Goal: Task Accomplishment & Management: Manage account settings

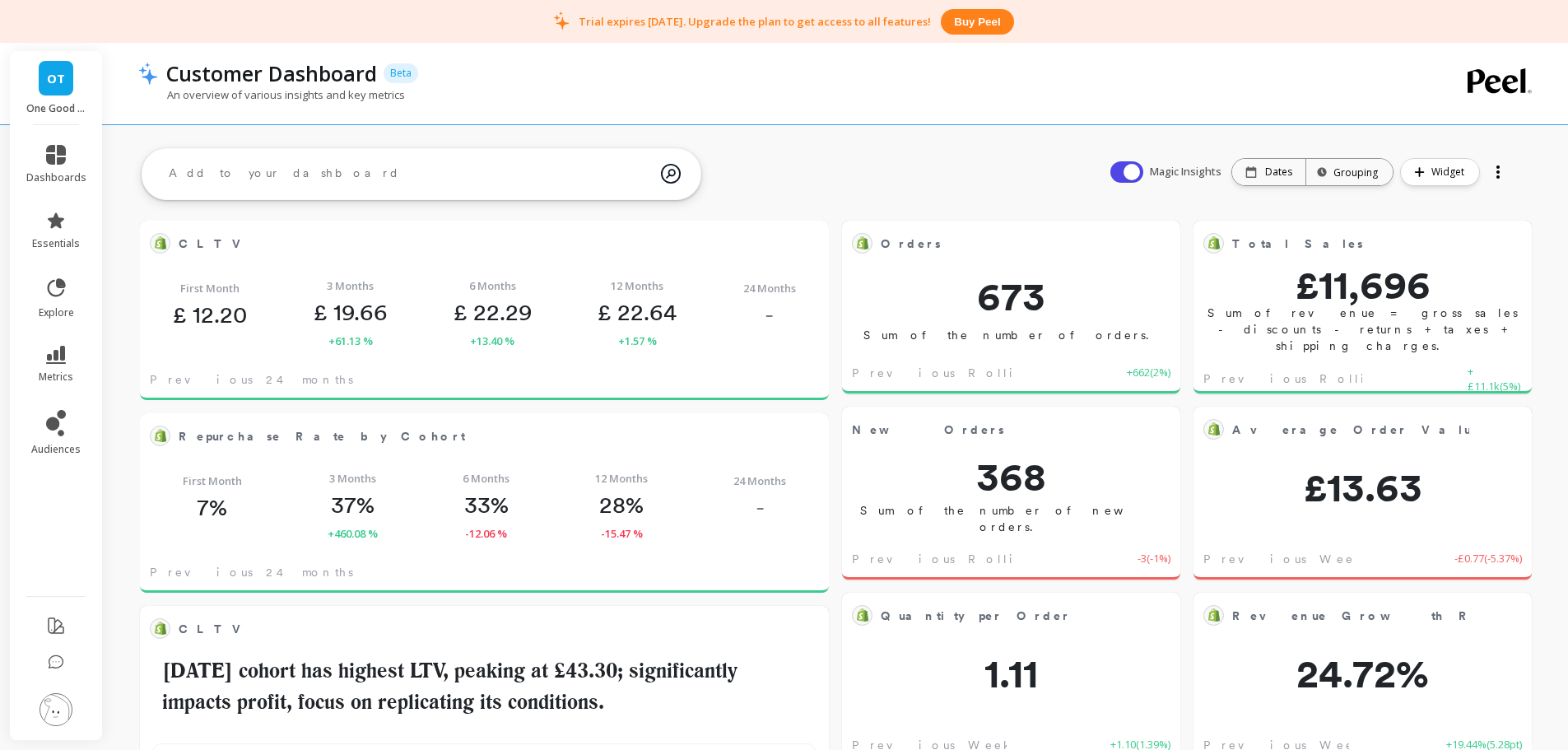
scroll to position [441, 630]
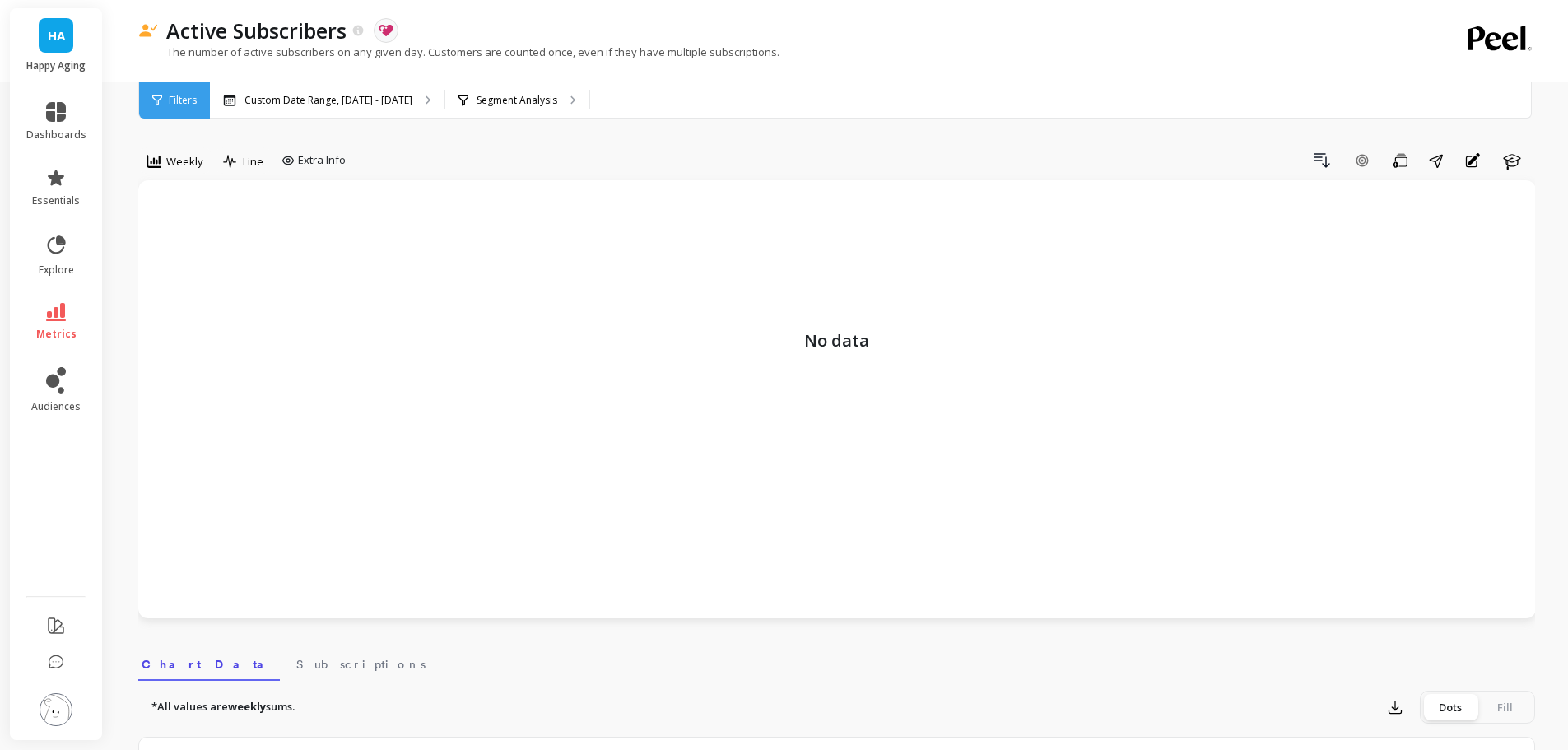
click at [67, 708] on img at bounding box center [56, 709] width 33 height 33
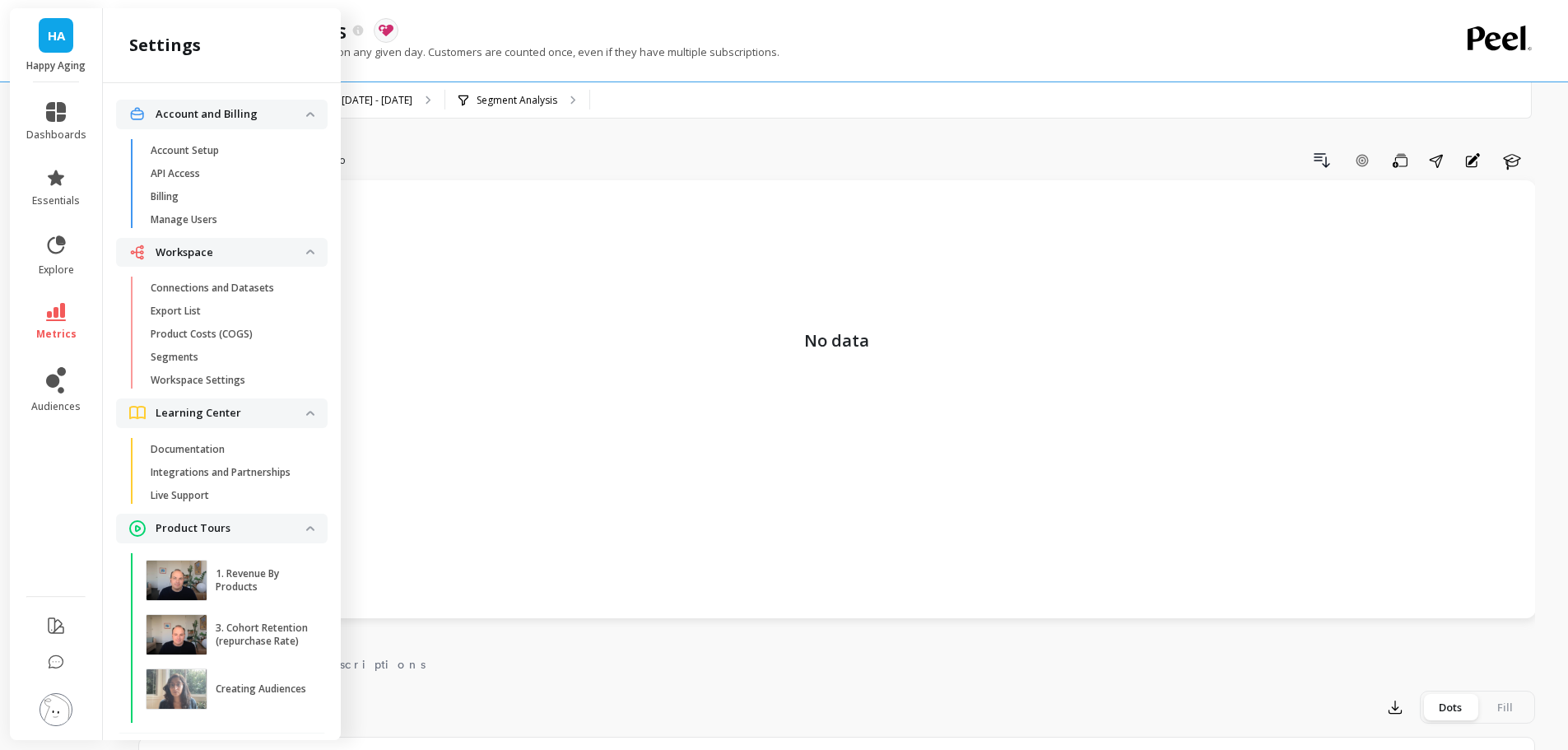
click at [216, 287] on p "Connections and Datasets" at bounding box center [212, 288] width 123 height 14
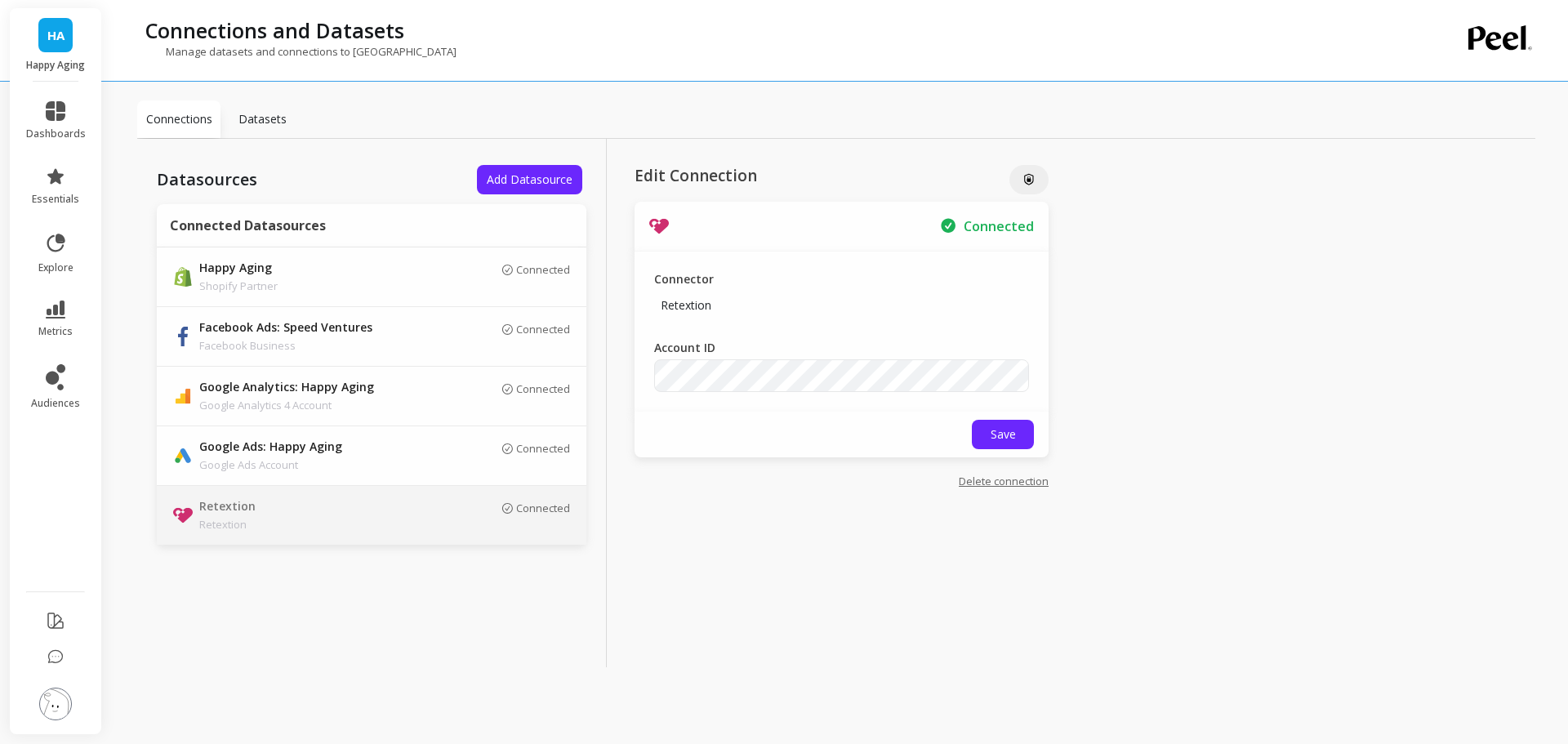
click at [1000, 483] on link "Delete connection" at bounding box center [1004, 481] width 89 height 14
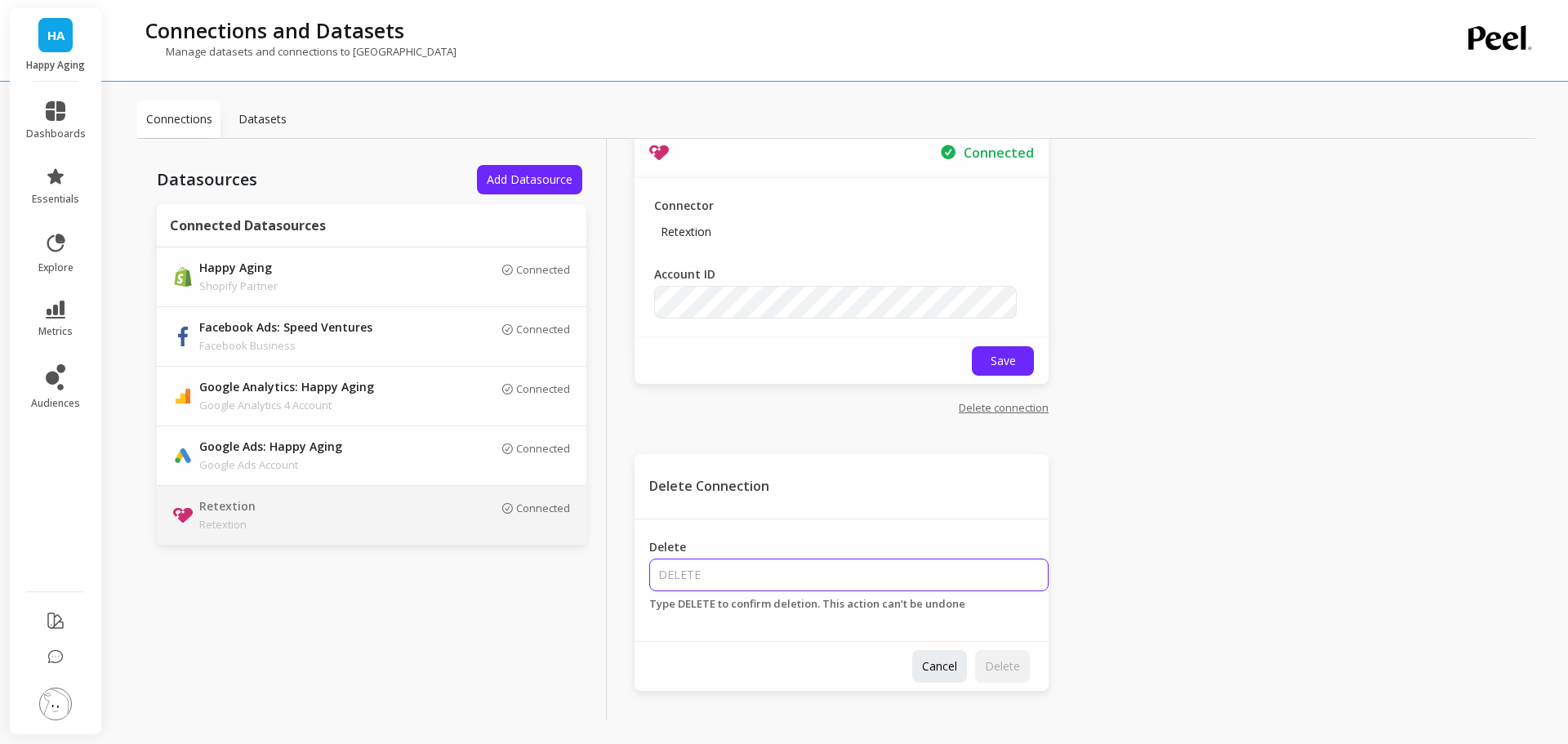
click at [895, 572] on input "Delete" at bounding box center [848, 575] width 400 height 33
type input "DELETE"
click at [1006, 664] on span "Delete" at bounding box center [1002, 665] width 35 height 15
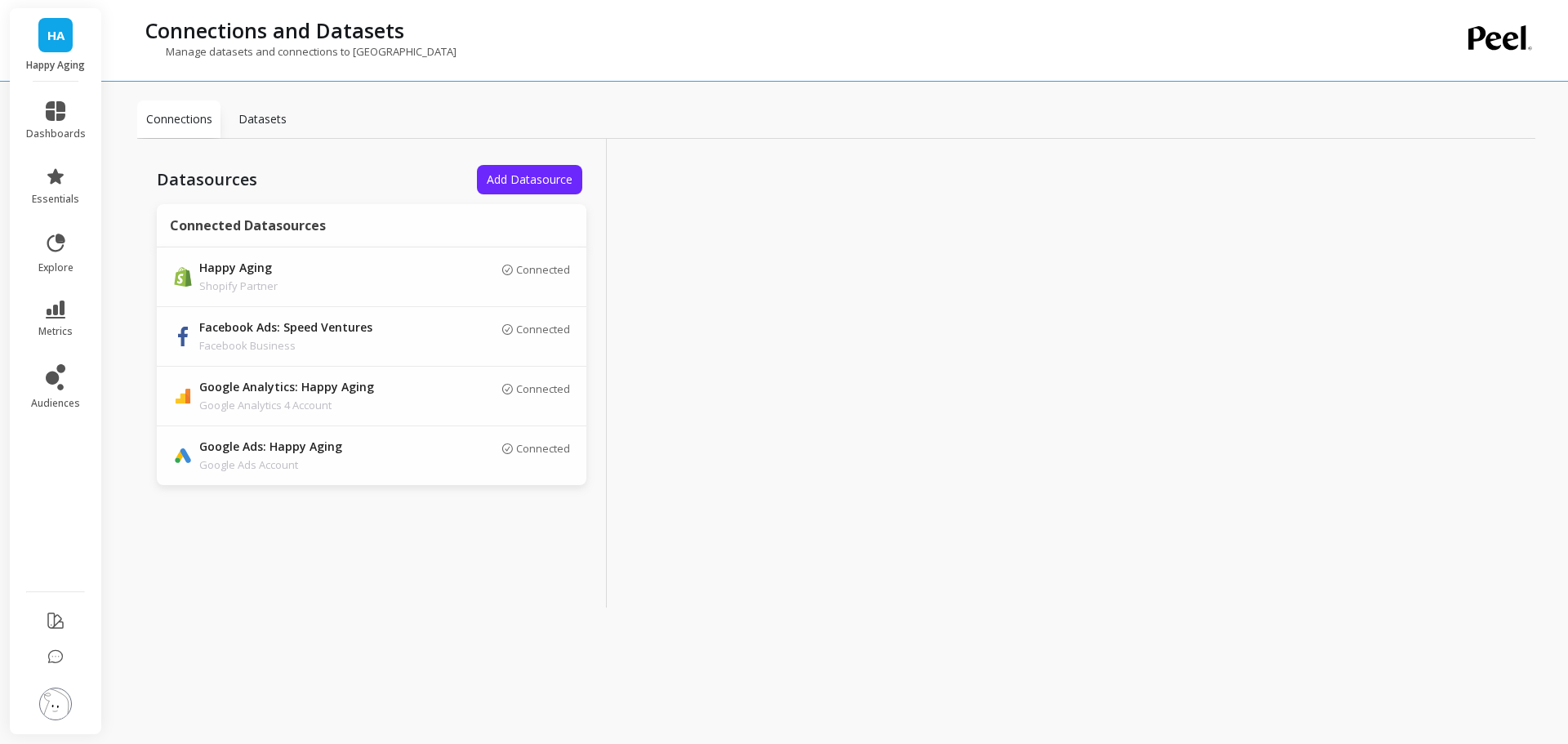
click at [513, 184] on span "Add Datasource" at bounding box center [530, 179] width 86 height 15
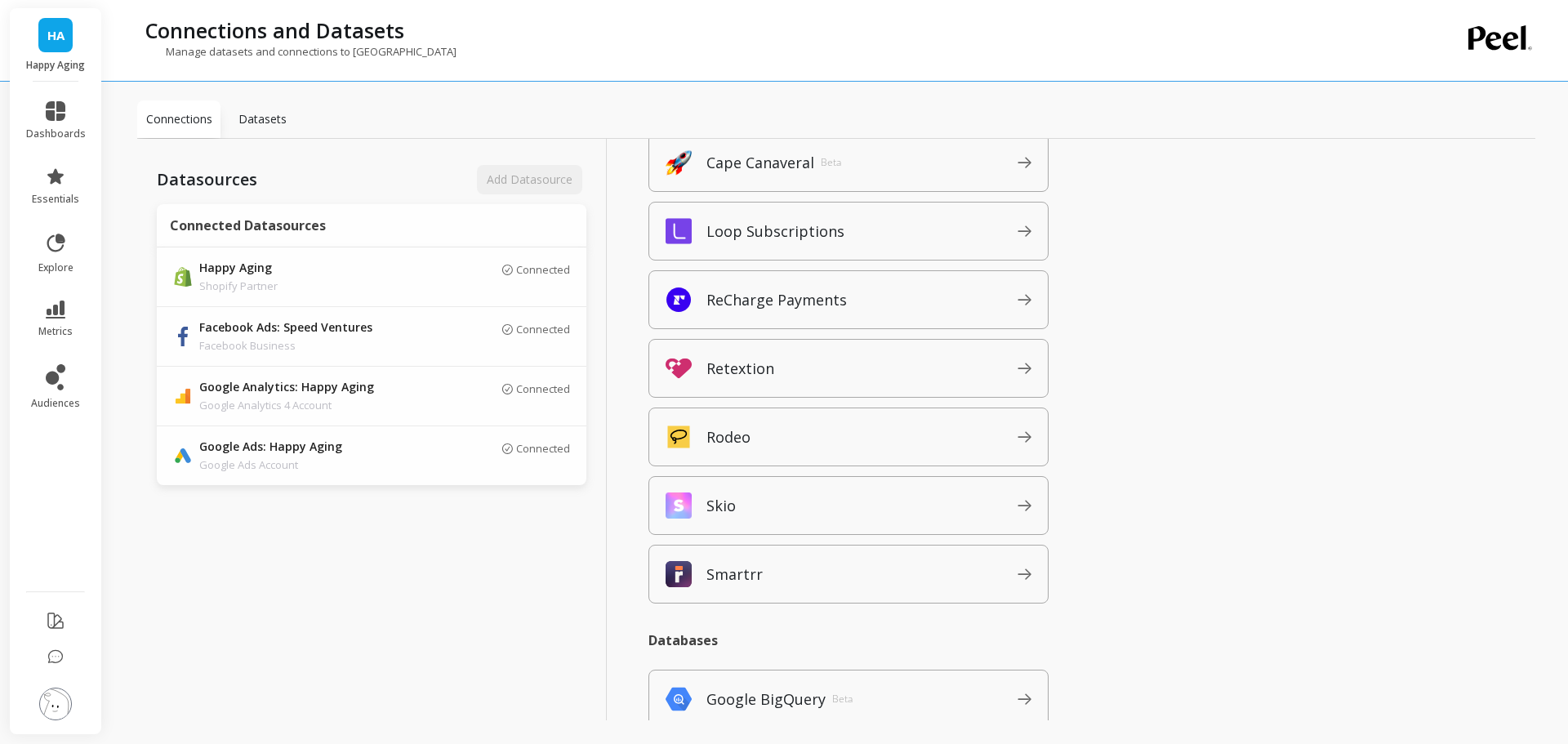
scroll to position [1634, 0]
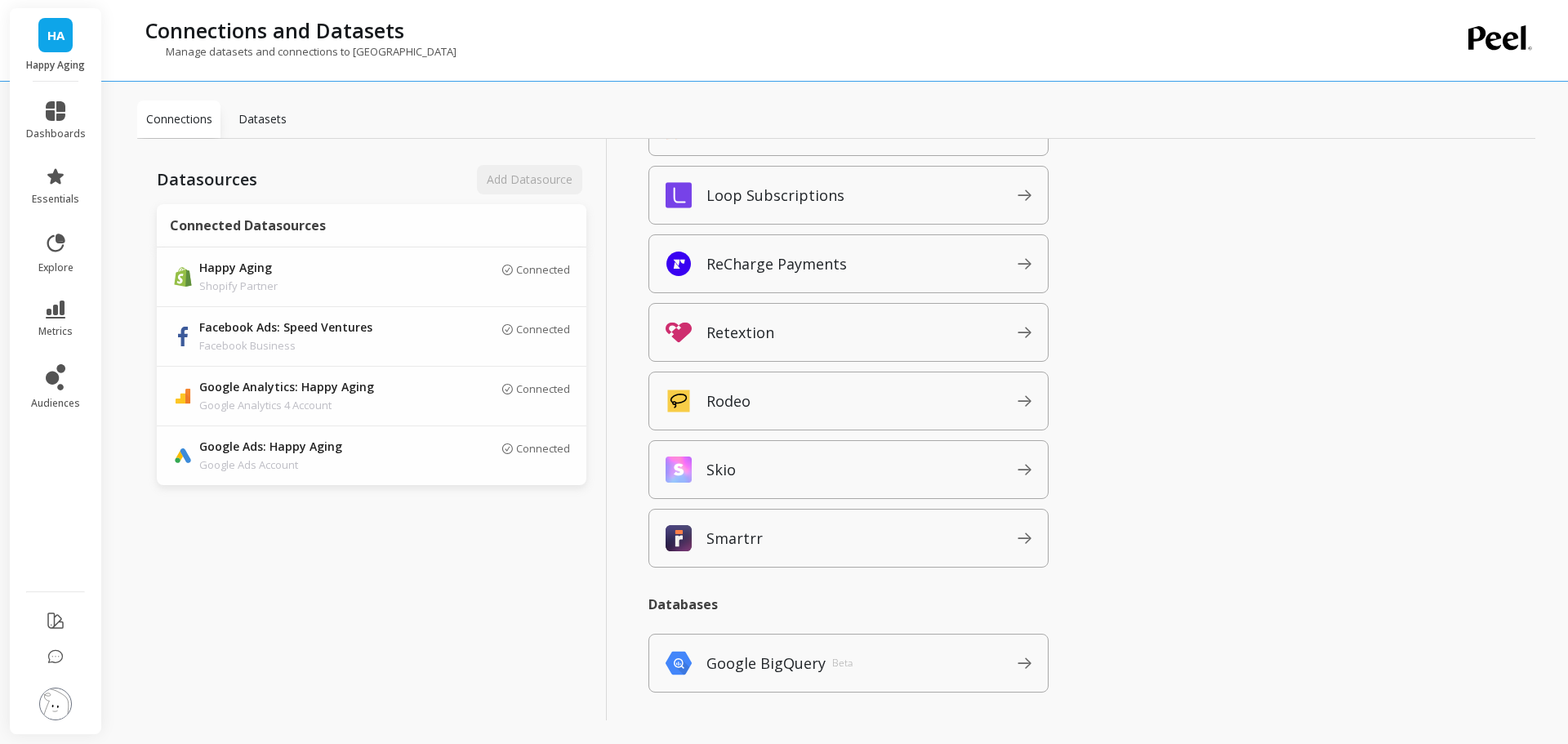
click at [797, 343] on span "Retextion" at bounding box center [862, 332] width 311 height 26
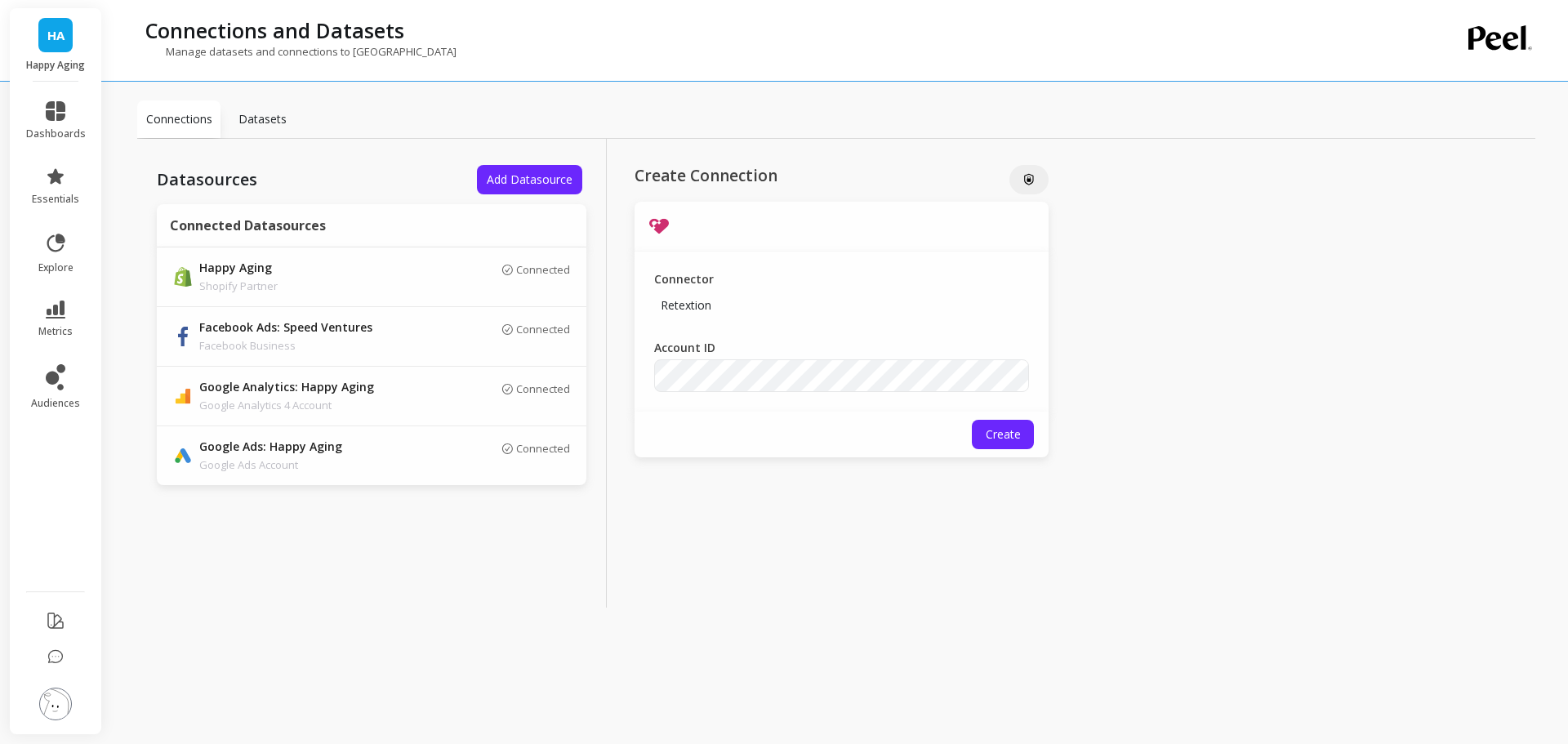
click at [827, 326] on div "Connector Retextion Account ID" at bounding box center [841, 331] width 414 height 160
click at [1007, 429] on span "Create" at bounding box center [1003, 434] width 35 height 15
click at [992, 437] on span "Save" at bounding box center [1003, 434] width 25 height 15
click at [63, 44] on span "HA" at bounding box center [55, 35] width 17 height 19
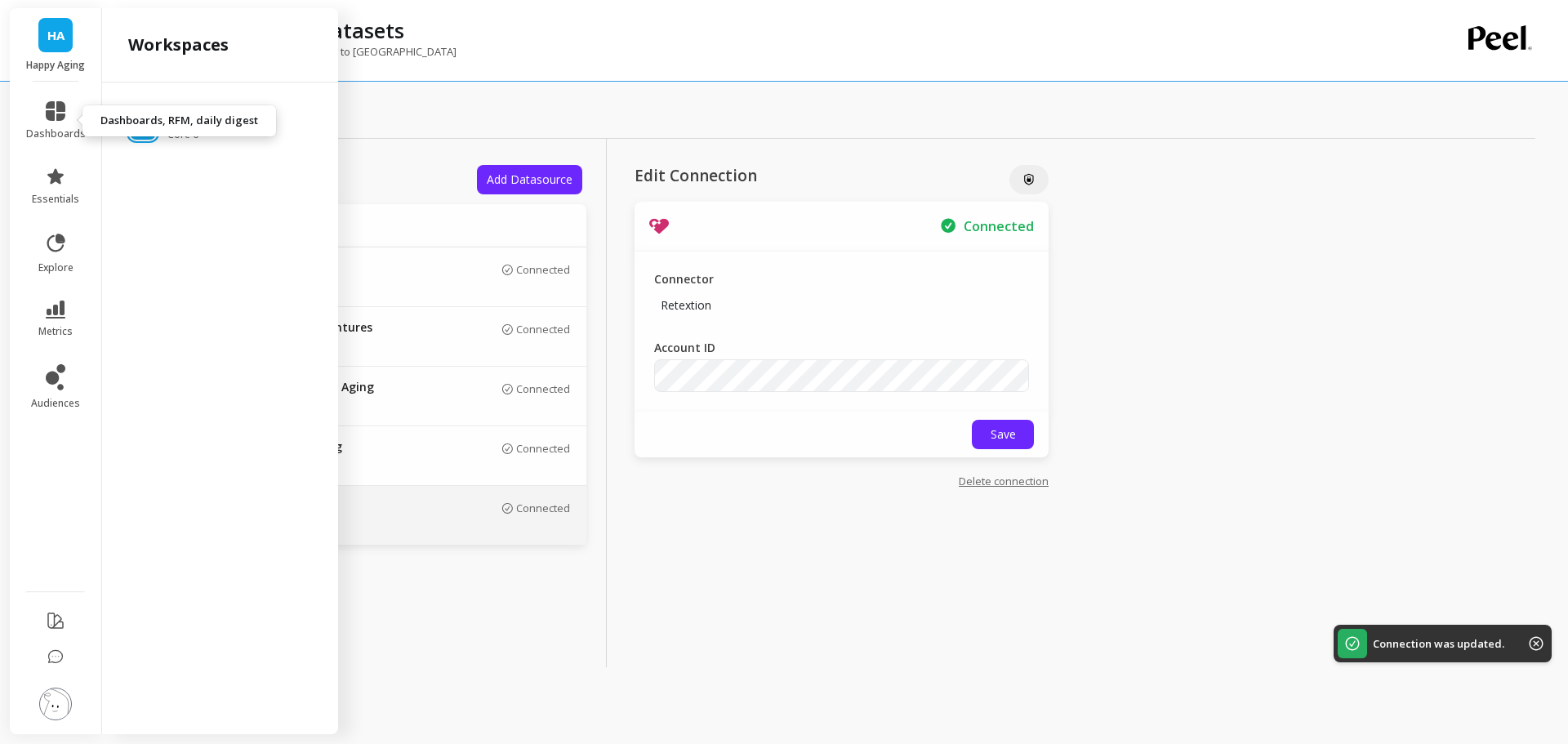
click at [63, 128] on span "dashboards" at bounding box center [55, 134] width 60 height 13
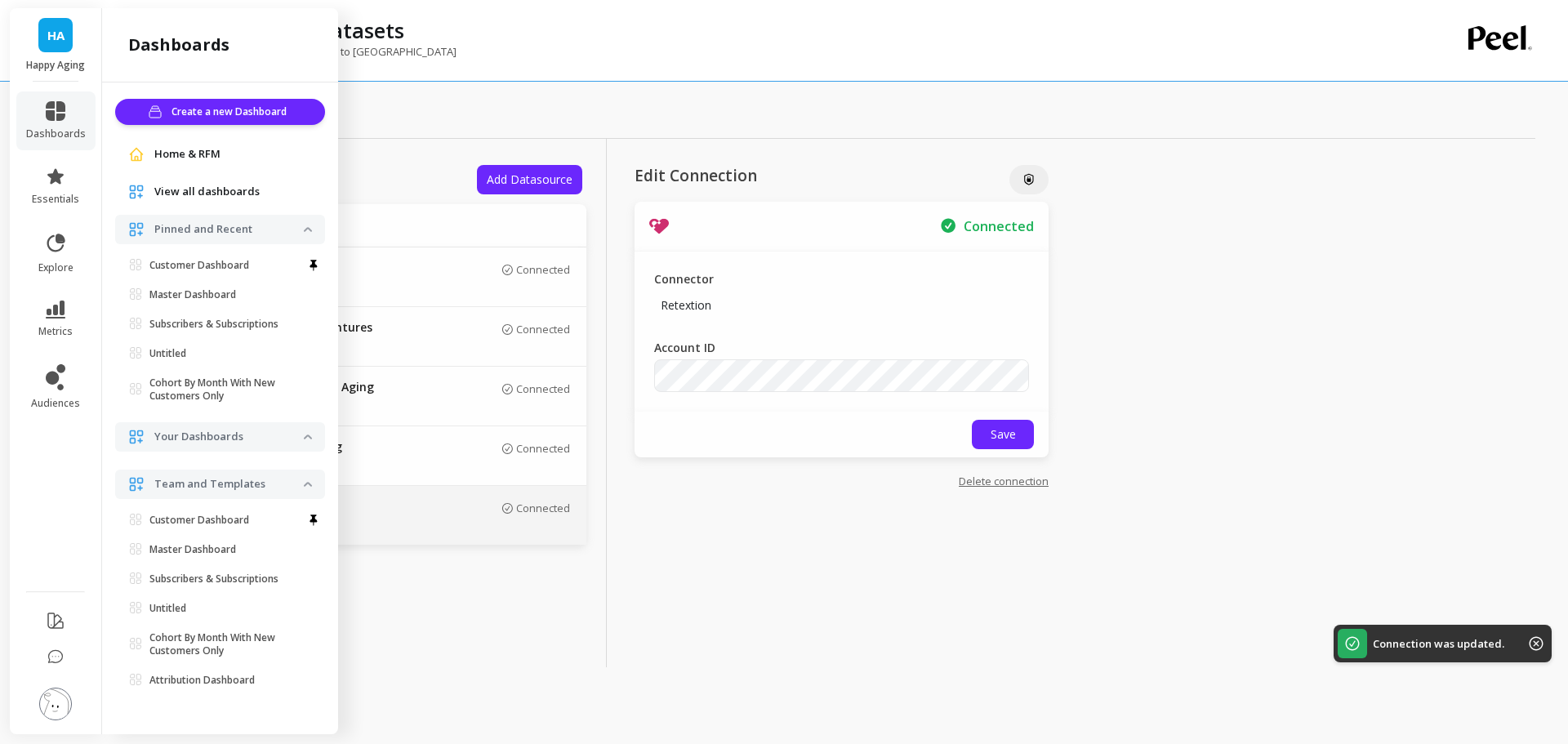
click at [66, 118] on link "dashboards" at bounding box center [55, 121] width 60 height 39
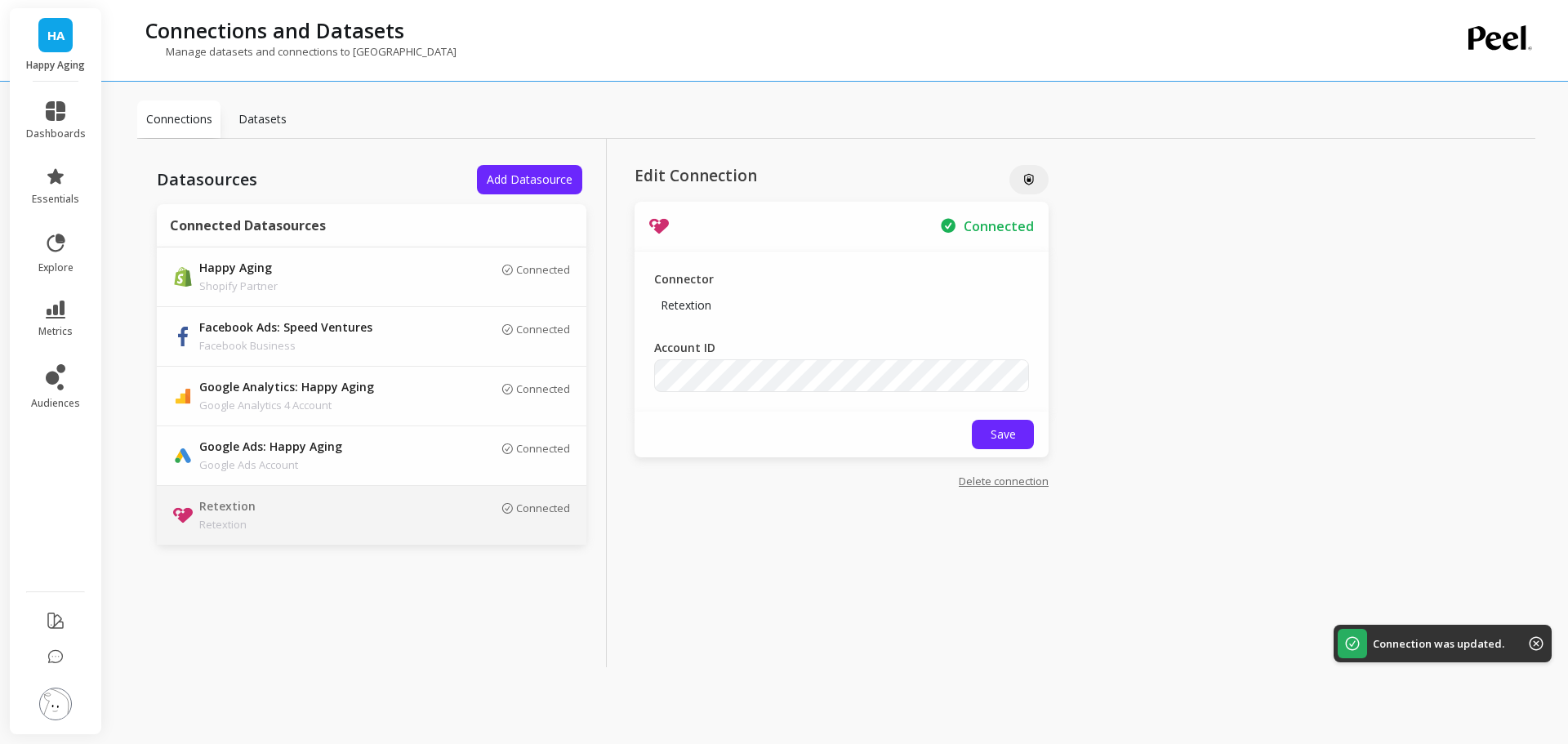
click at [43, 38] on link "HA" at bounding box center [55, 35] width 34 height 34
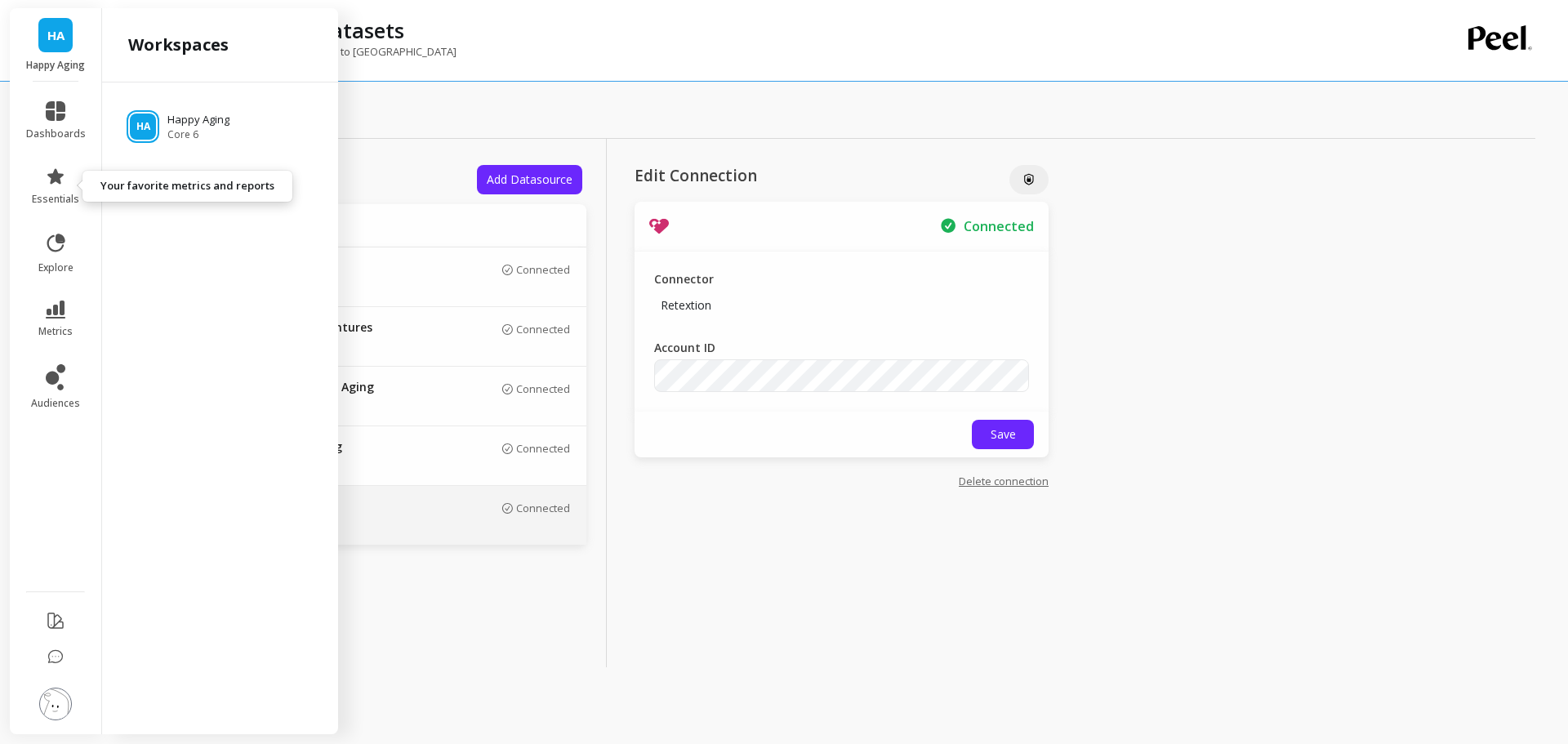
click at [54, 184] on icon at bounding box center [55, 176] width 20 height 20
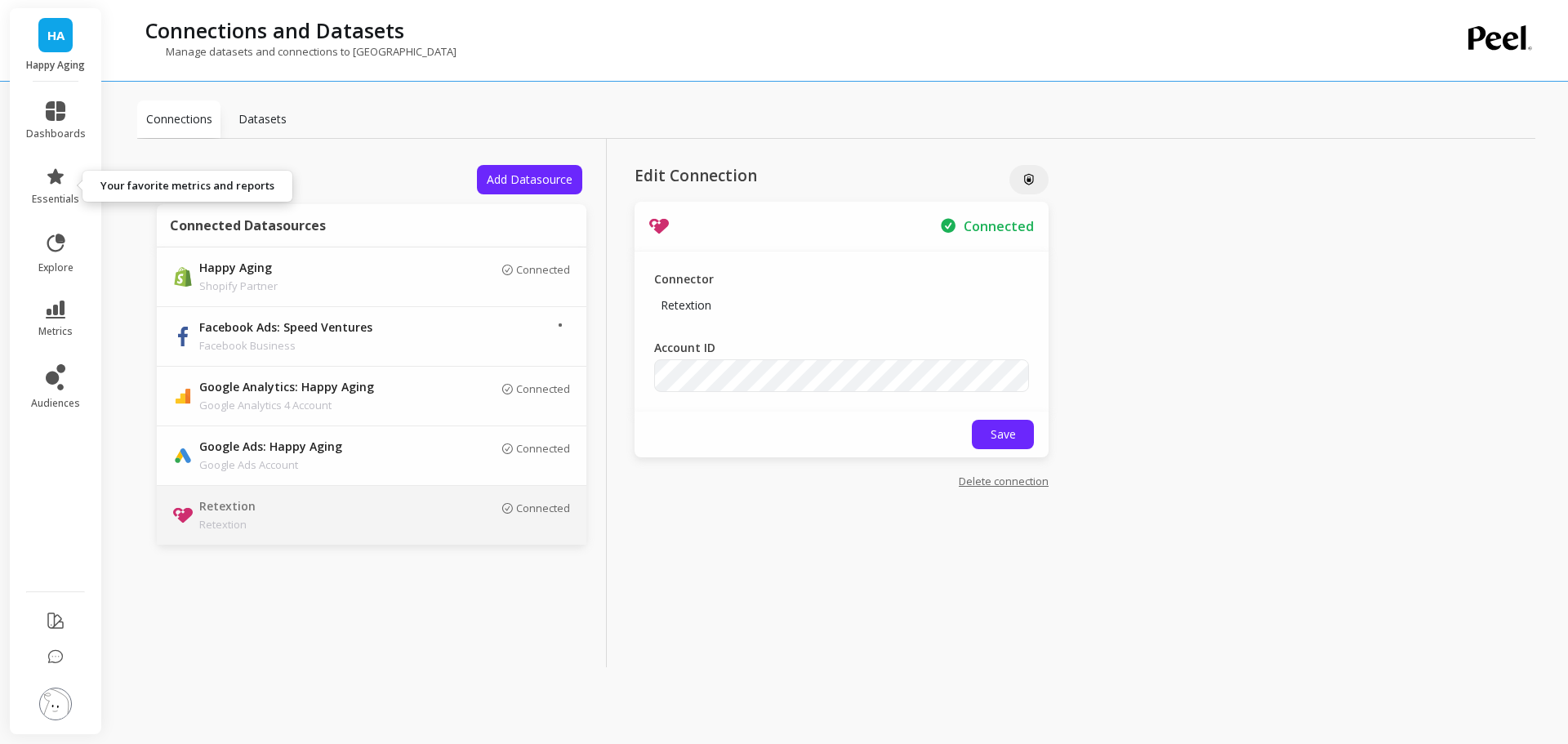
click at [55, 183] on icon at bounding box center [55, 176] width 20 height 20
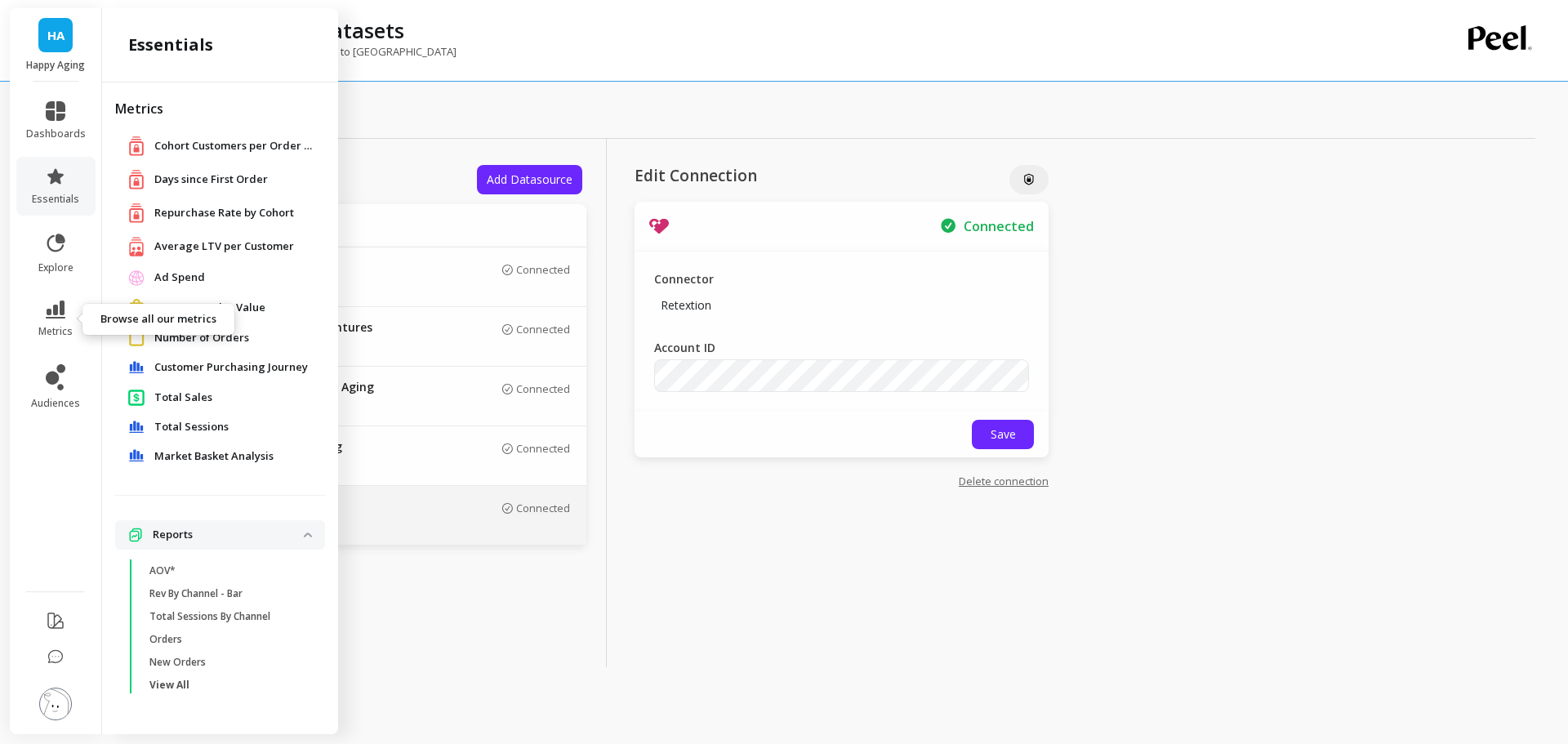
click at [61, 317] on icon at bounding box center [55, 309] width 20 height 18
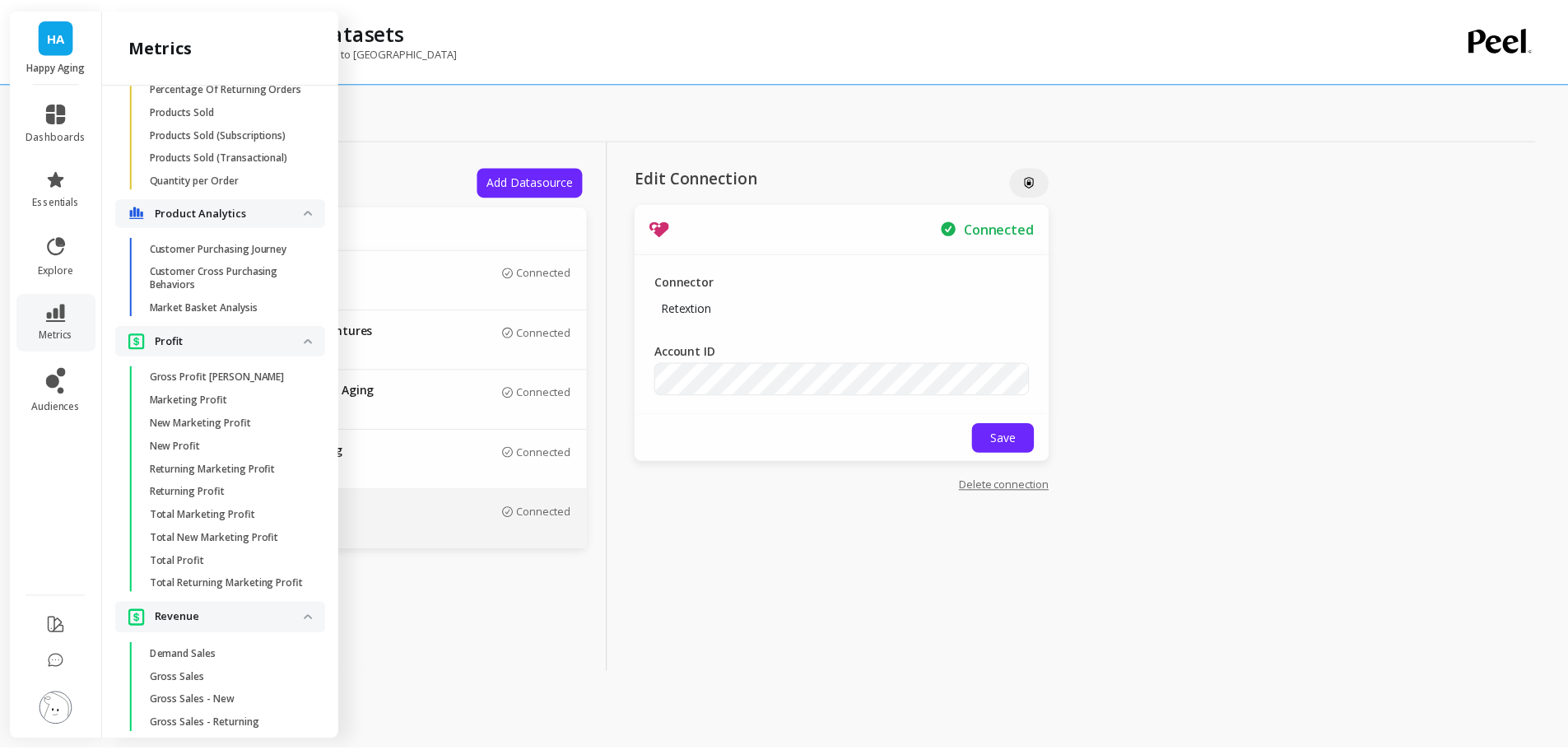
scroll to position [3785, 0]
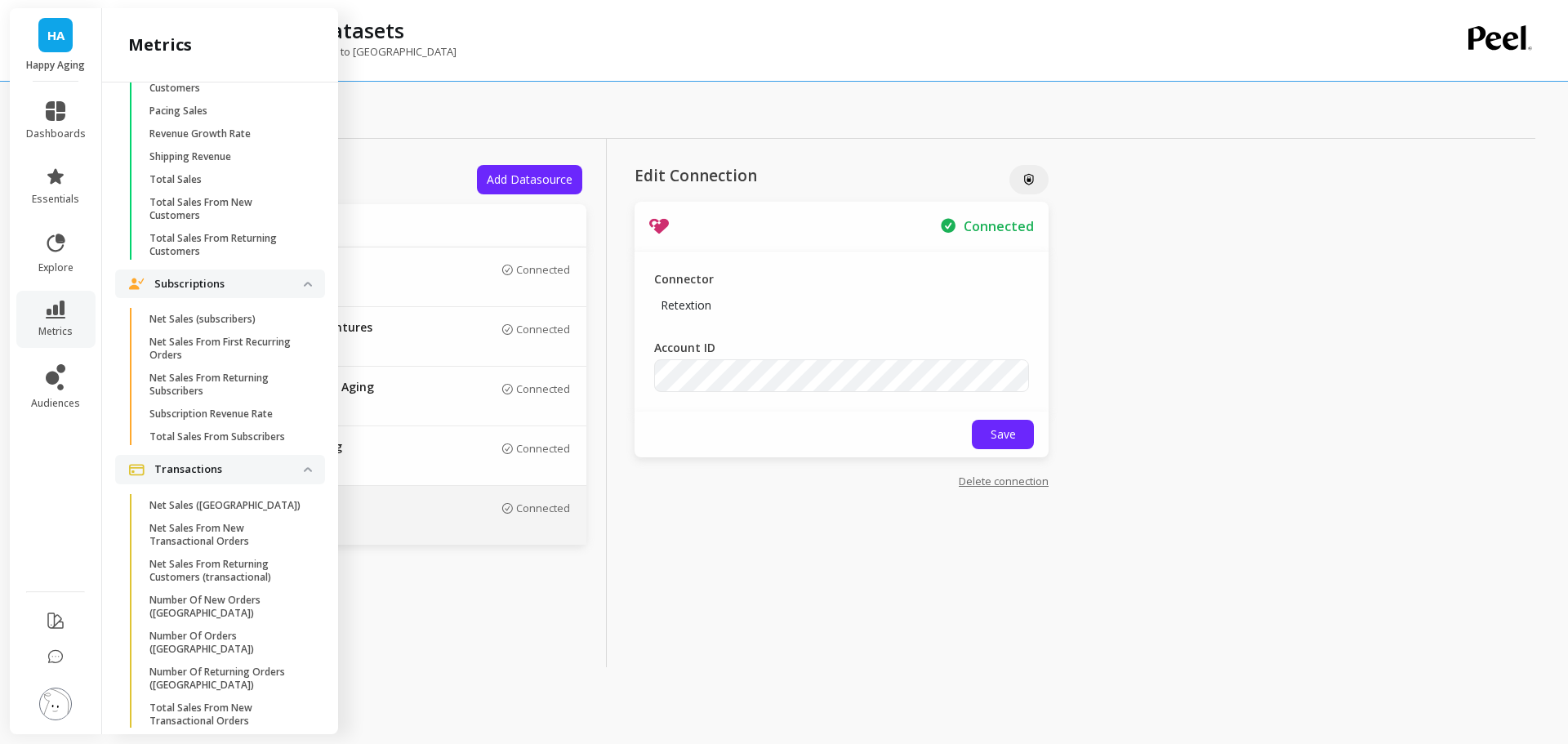
click at [226, 326] on p "Net Sales (subscribers)" at bounding box center [202, 319] width 106 height 13
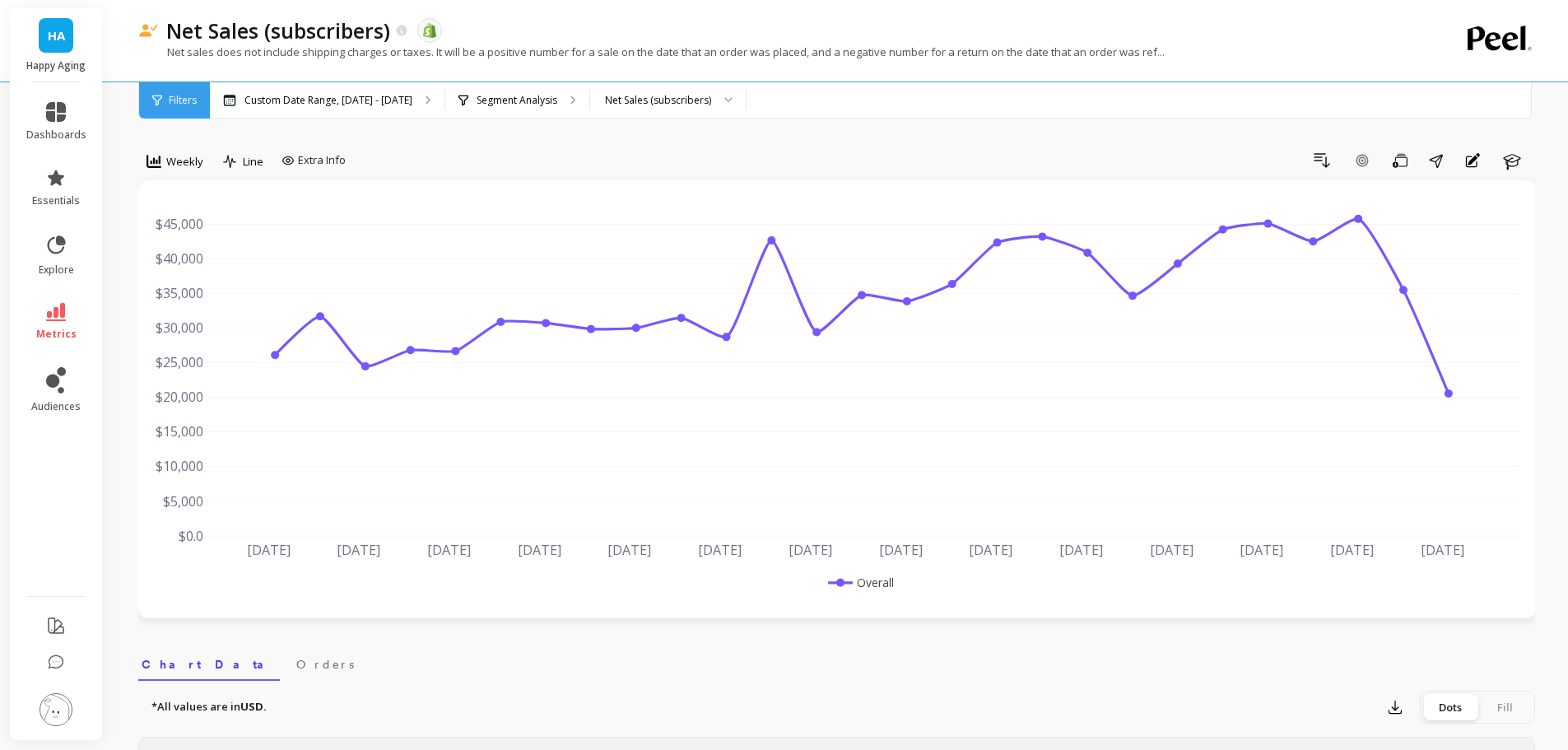
click at [531, 161] on div "Drill Down Add Goal Save Share Annotations Learn" at bounding box center [944, 160] width 1183 height 26
